Goal: Transaction & Acquisition: Book appointment/travel/reservation

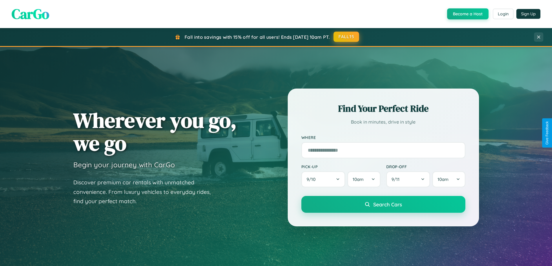
click at [346, 37] on button "FALL15" at bounding box center [345, 37] width 25 height 10
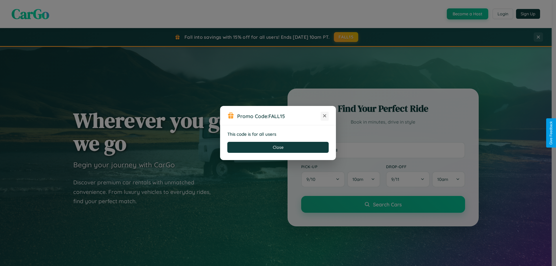
click at [325, 116] on icon at bounding box center [325, 116] width 6 height 6
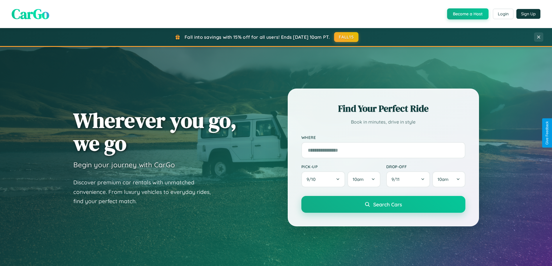
scroll to position [399, 0]
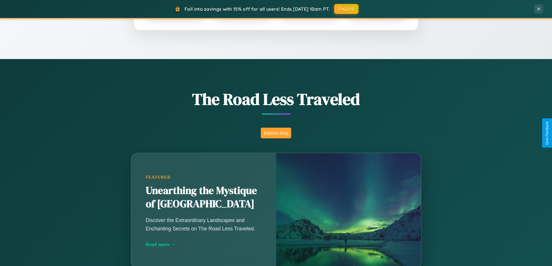
click at [276, 133] on button "Explore Blog" at bounding box center [276, 133] width 30 height 11
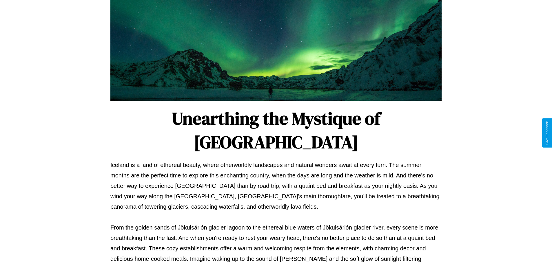
scroll to position [187, 0]
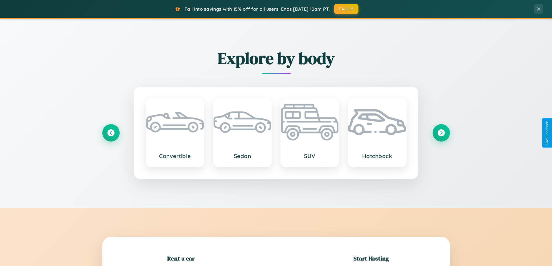
scroll to position [125, 0]
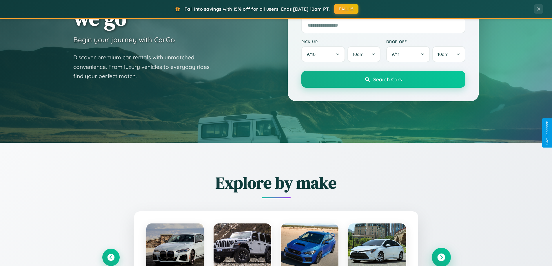
click at [441, 258] on icon at bounding box center [441, 258] width 8 height 8
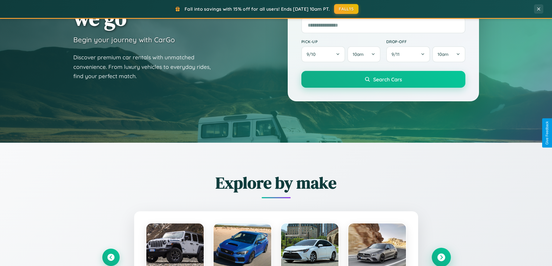
click at [441, 257] on icon at bounding box center [441, 258] width 8 height 8
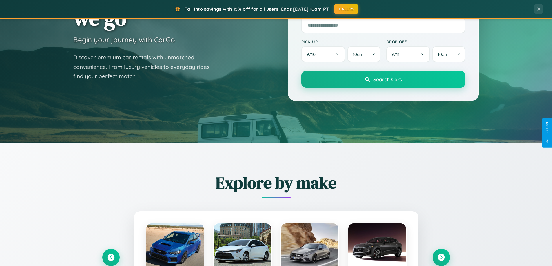
scroll to position [580, 0]
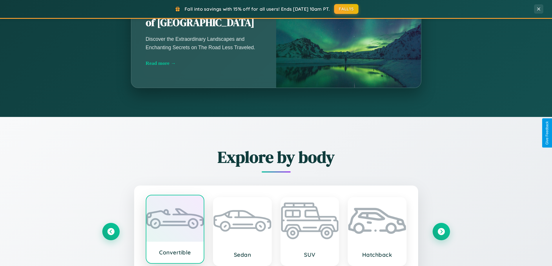
click at [175, 231] on div at bounding box center [175, 219] width 58 height 46
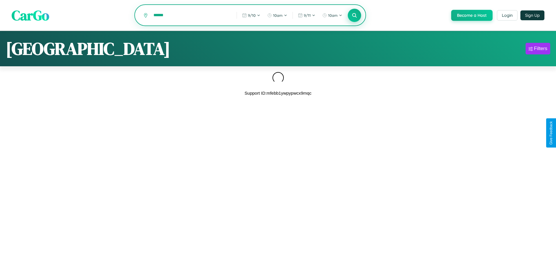
type input "******"
click at [354, 16] on icon at bounding box center [355, 15] width 6 height 6
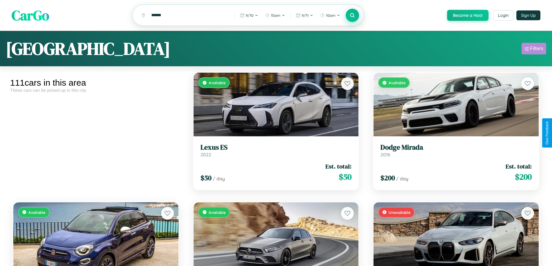
click at [534, 50] on div "Filters" at bounding box center [536, 49] width 13 height 6
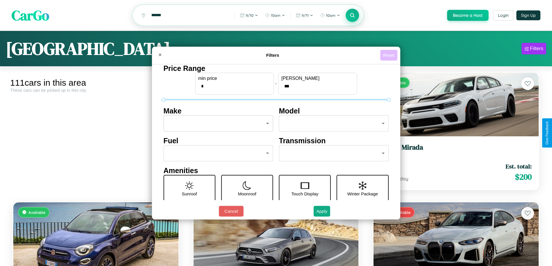
click at [389, 55] on button "Reset" at bounding box center [388, 55] width 17 height 11
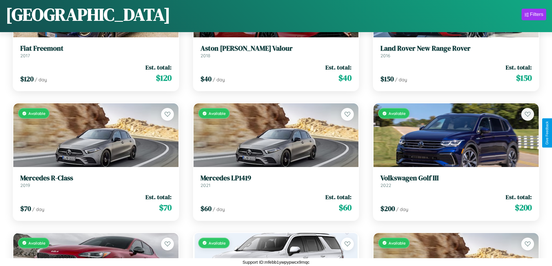
scroll to position [3194, 0]
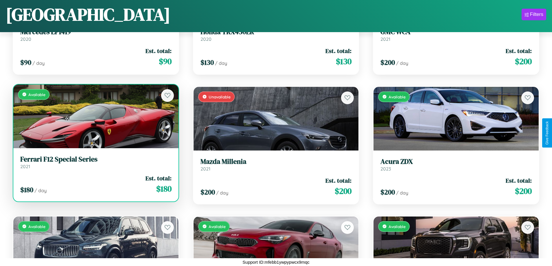
click at [95, 165] on link "Ferrari F12 Special Series 2021" at bounding box center [95, 162] width 151 height 14
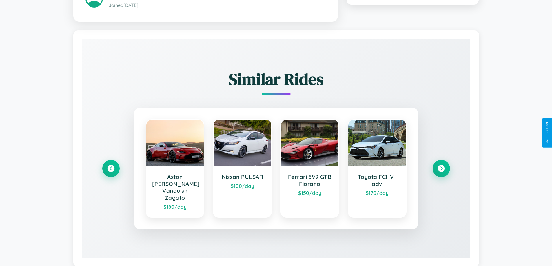
scroll to position [351, 0]
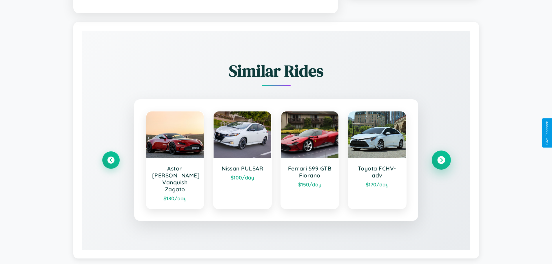
click at [441, 157] on icon at bounding box center [441, 160] width 8 height 8
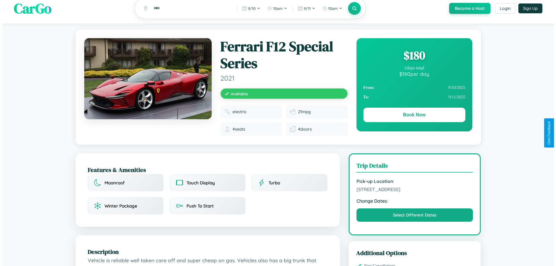
scroll to position [0, 0]
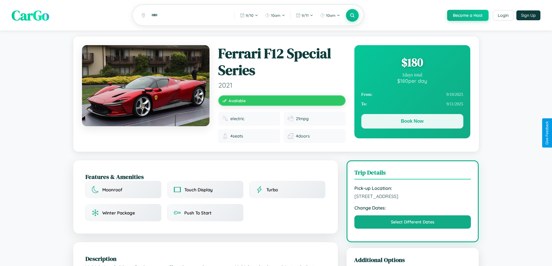
click at [412, 122] on button "Book Now" at bounding box center [412, 121] width 102 height 14
